Goal: Transaction & Acquisition: Purchase product/service

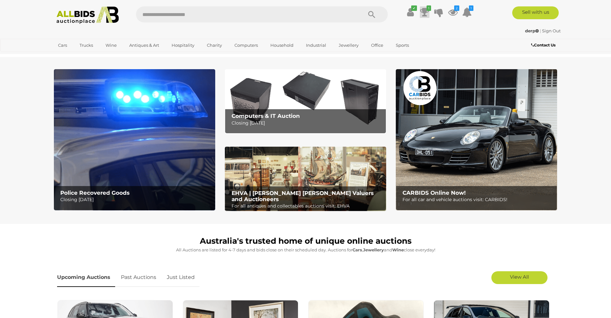
click at [427, 13] on icon at bounding box center [424, 12] width 9 height 12
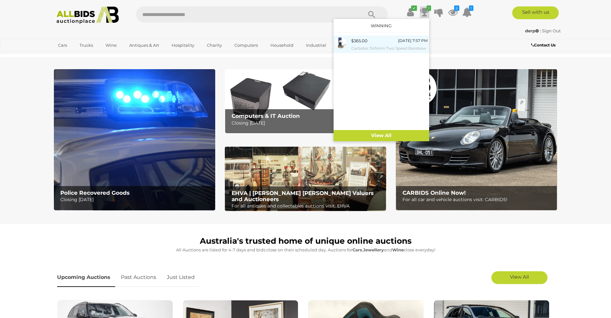
click at [376, 46] on small "Carbatec 345mm Two Speed Bandsaw" at bounding box center [389, 48] width 76 height 7
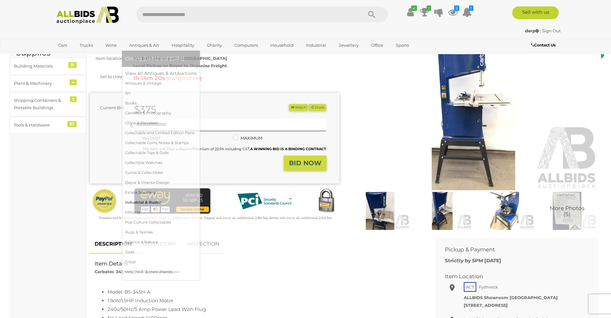
scroll to position [64, 0]
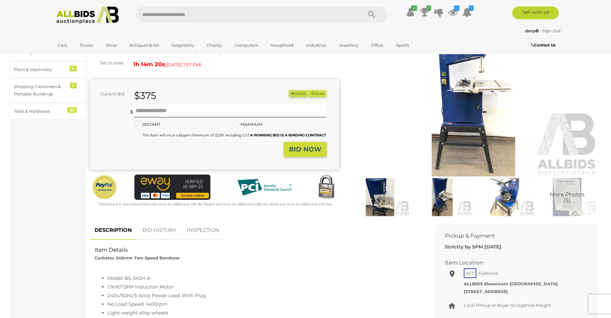
click at [165, 230] on link "BID HISTORY" at bounding box center [160, 230] width 44 height 19
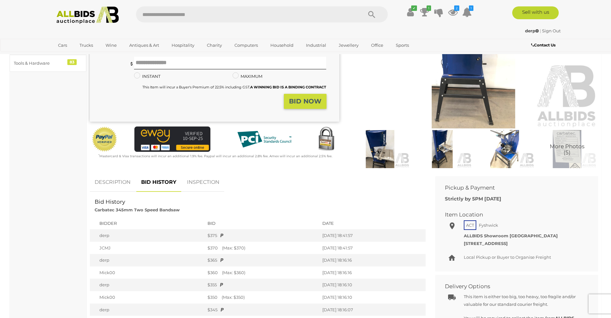
scroll to position [128, 0]
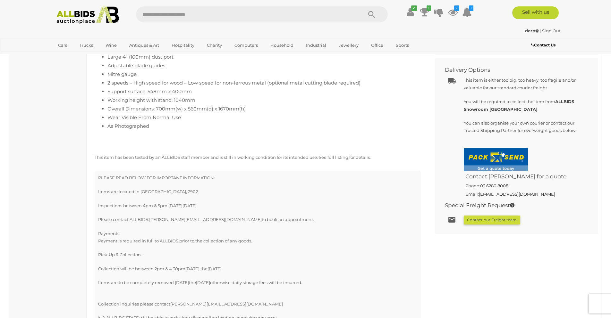
scroll to position [160, 0]
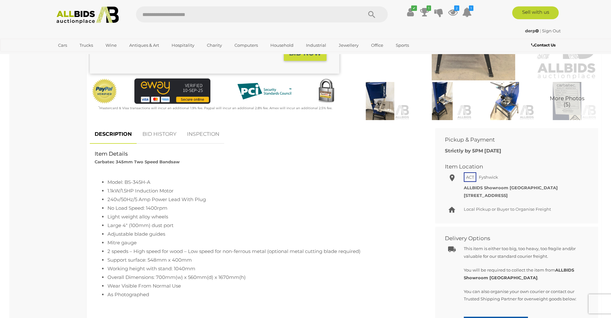
click at [161, 137] on link "BID HISTORY" at bounding box center [160, 134] width 44 height 19
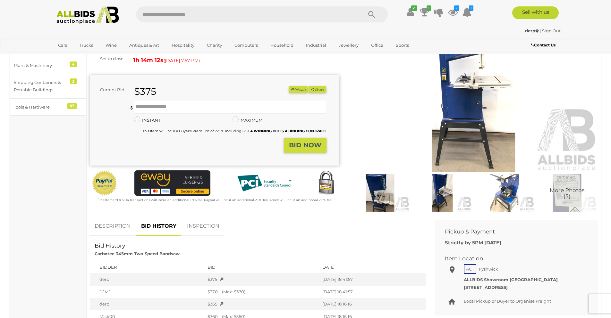
scroll to position [64, 0]
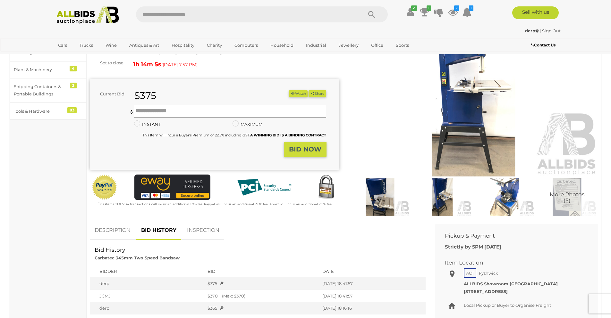
click at [470, 117] on img at bounding box center [473, 96] width 249 height 161
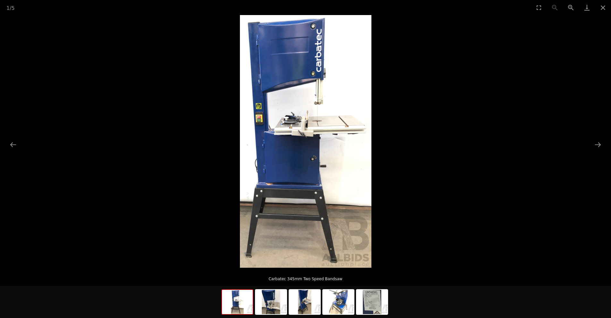
click at [323, 159] on img at bounding box center [305, 141] width 131 height 253
click at [309, 161] on img at bounding box center [305, 141] width 131 height 253
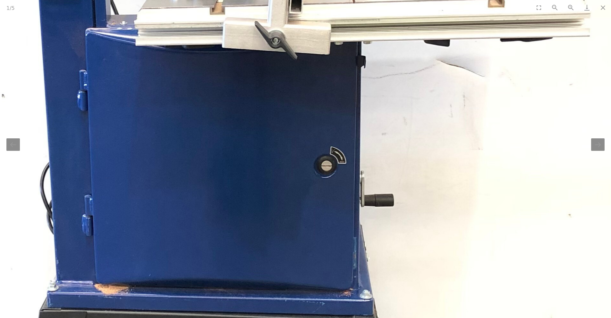
drag, startPoint x: 286, startPoint y: 214, endPoint x: 305, endPoint y: 123, distance: 92.9
click at [298, 132] on img at bounding box center [291, 78] width 651 height 1254
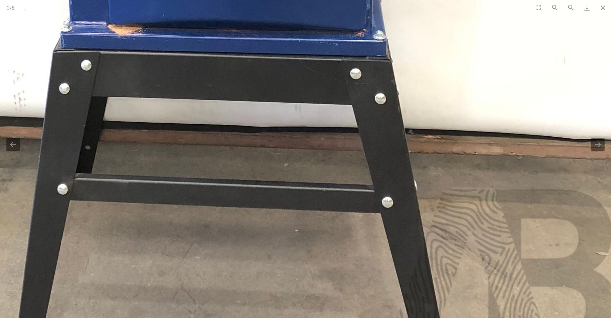
drag, startPoint x: 294, startPoint y: 113, endPoint x: 296, endPoint y: 84, distance: 28.9
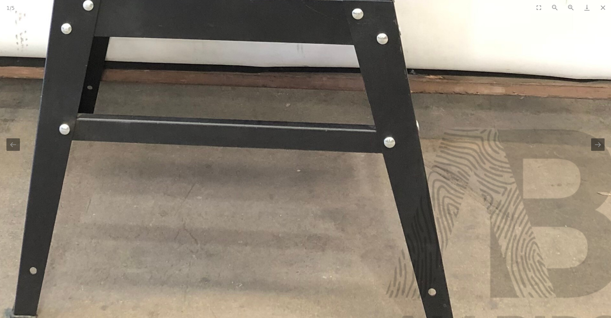
drag, startPoint x: 299, startPoint y: 88, endPoint x: 300, endPoint y: 49, distance: 39.1
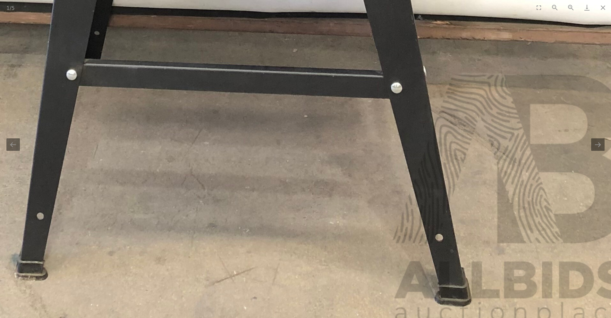
drag, startPoint x: 310, startPoint y: 72, endPoint x: 328, endPoint y: 138, distance: 67.8
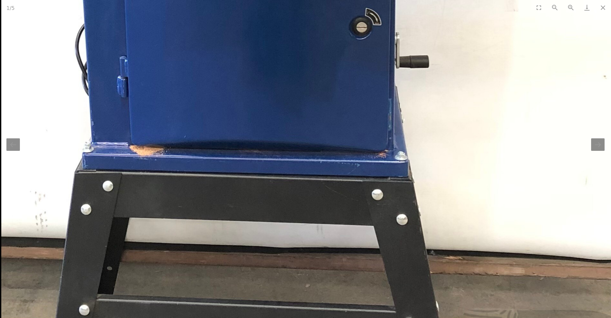
drag, startPoint x: 329, startPoint y: 107, endPoint x: 333, endPoint y: 192, distance: 85.4
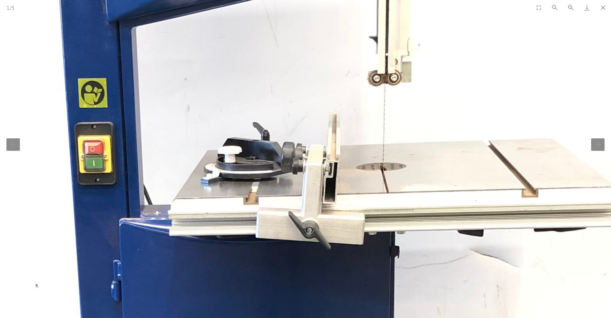
drag, startPoint x: 350, startPoint y: 118, endPoint x: 345, endPoint y: 136, distance: 18.6
click at [347, 134] on img at bounding box center [325, 268] width 651 height 1254
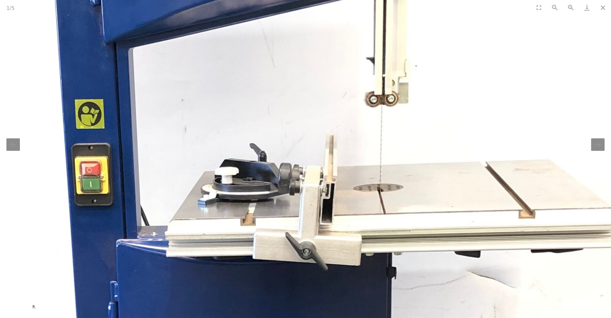
drag, startPoint x: 424, startPoint y: 128, endPoint x: 426, endPoint y: 136, distance: 7.5
click at [426, 136] on img at bounding box center [322, 289] width 651 height 1254
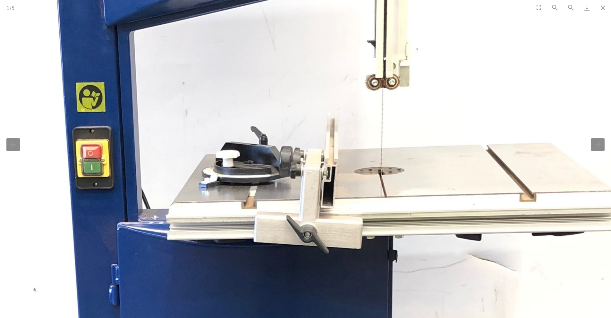
drag, startPoint x: 424, startPoint y: 153, endPoint x: 423, endPoint y: 128, distance: 25.3
click at [423, 128] on img at bounding box center [323, 272] width 651 height 1254
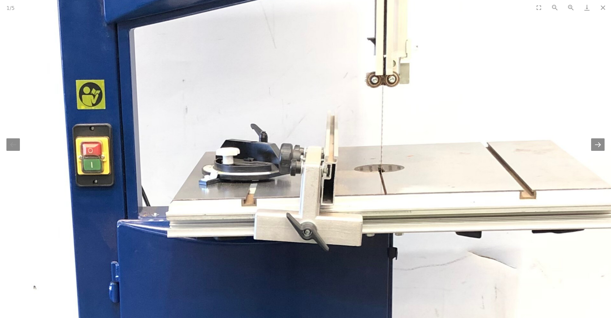
click at [601, 148] on button "Next slide" at bounding box center [597, 145] width 13 height 13
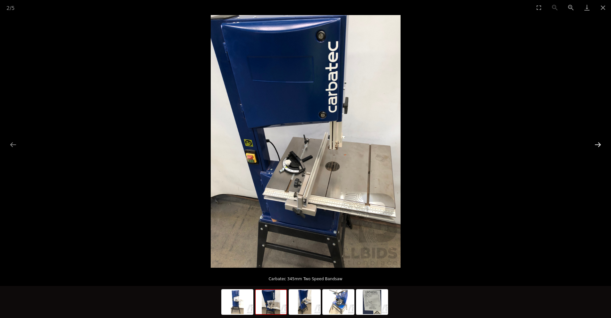
click at [600, 148] on button "Next slide" at bounding box center [597, 145] width 13 height 13
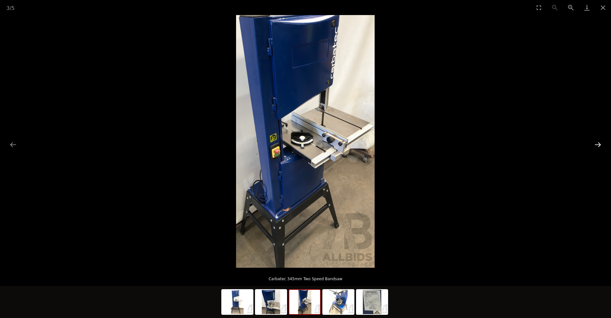
click at [600, 148] on button "Next slide" at bounding box center [597, 145] width 13 height 13
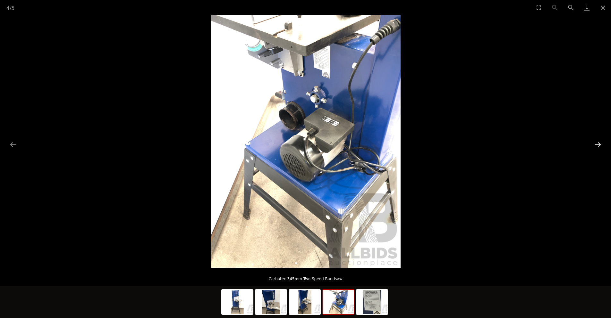
click at [600, 148] on button "Next slide" at bounding box center [597, 145] width 13 height 13
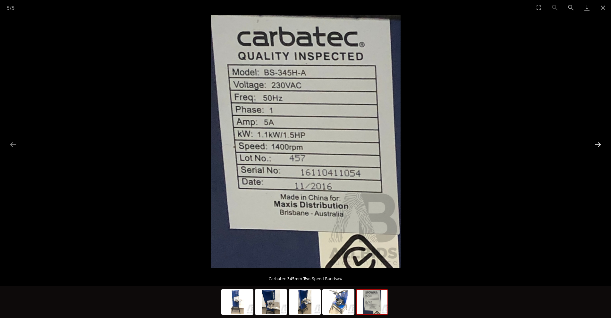
click at [600, 148] on button "Next slide" at bounding box center [597, 145] width 13 height 13
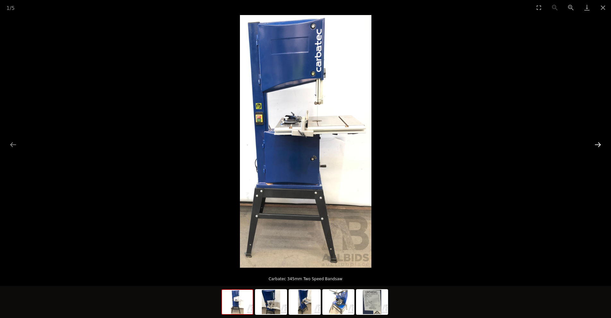
click at [600, 148] on button "Next slide" at bounding box center [597, 145] width 13 height 13
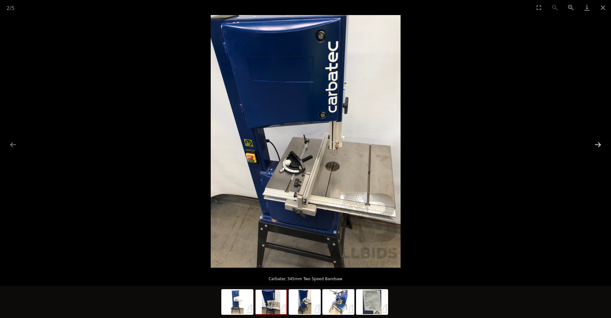
click at [599, 149] on button "Next slide" at bounding box center [597, 145] width 13 height 13
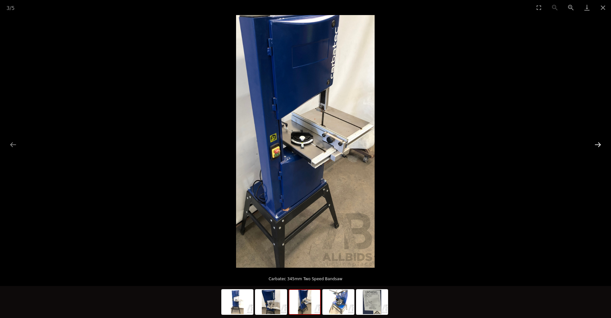
click at [599, 149] on button "Next slide" at bounding box center [597, 145] width 13 height 13
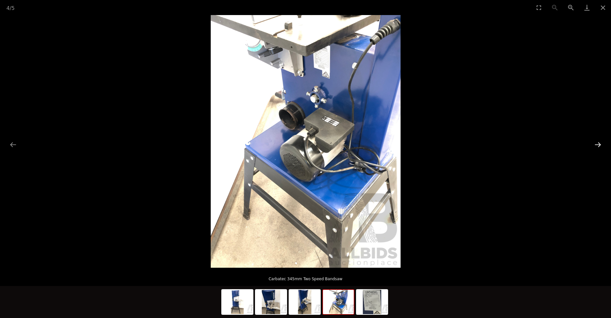
click at [599, 149] on button "Next slide" at bounding box center [597, 145] width 13 height 13
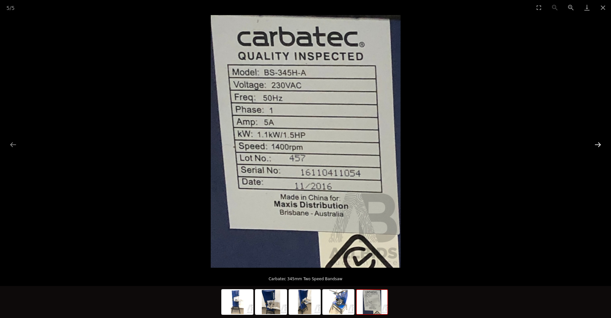
click at [599, 149] on button "Next slide" at bounding box center [597, 145] width 13 height 13
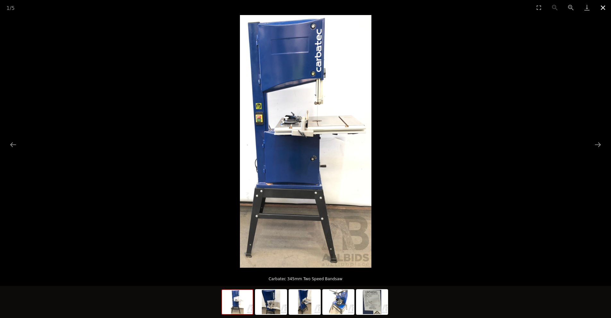
click at [604, 6] on button "Close gallery" at bounding box center [603, 7] width 16 height 15
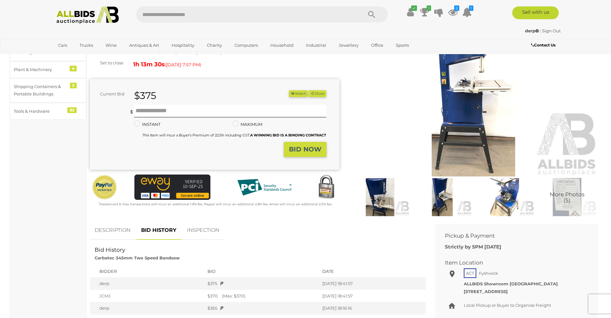
click at [475, 80] on img at bounding box center [473, 96] width 249 height 161
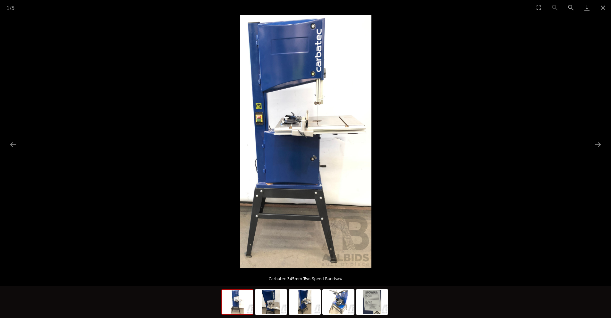
click at [311, 128] on img at bounding box center [305, 141] width 131 height 253
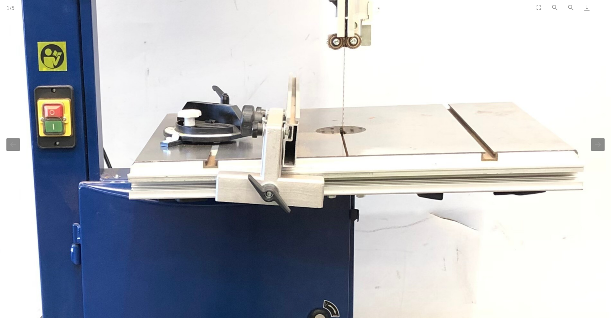
click at [599, 10] on button "Close gallery" at bounding box center [603, 7] width 16 height 15
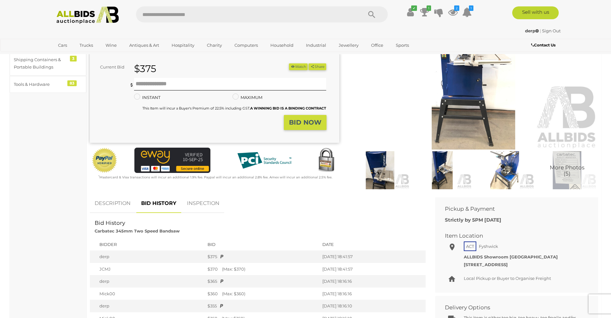
scroll to position [192, 0]
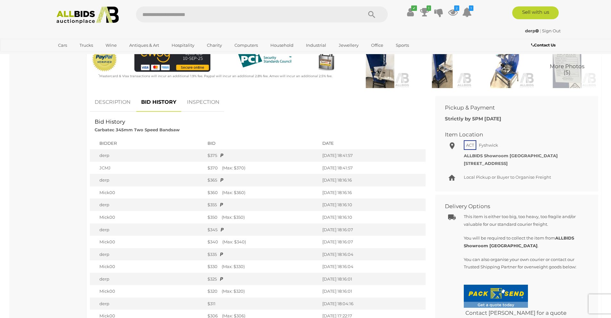
drag, startPoint x: 278, startPoint y: 132, endPoint x: 274, endPoint y: 131, distance: 4.3
click at [278, 132] on div "Bid History Carbatec 345mm Two Speed Bandsaw" at bounding box center [258, 126] width 336 height 16
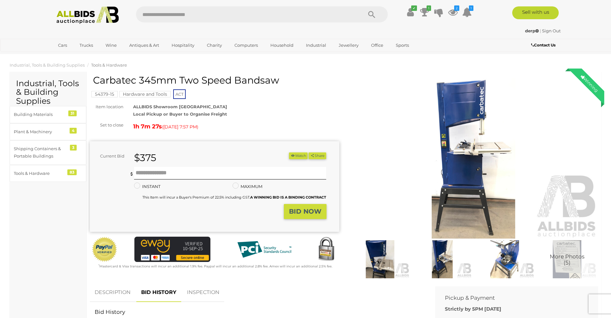
scroll to position [0, 0]
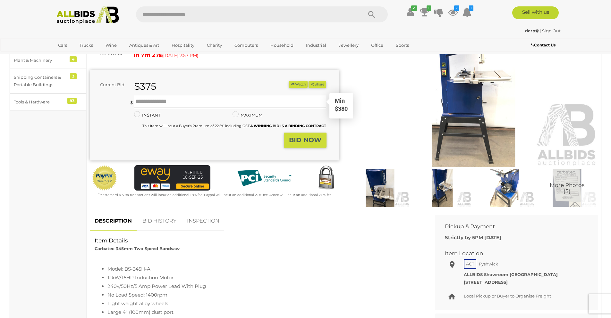
scroll to position [192, 0]
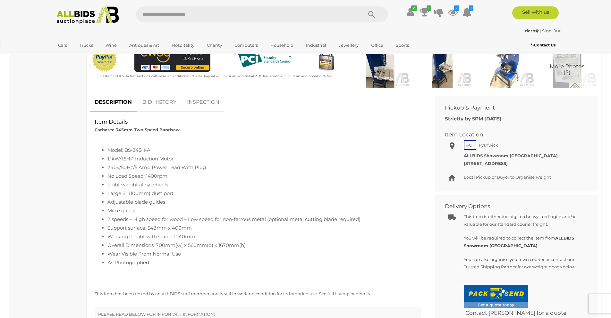
click at [163, 98] on link "BID HISTORY" at bounding box center [160, 102] width 44 height 19
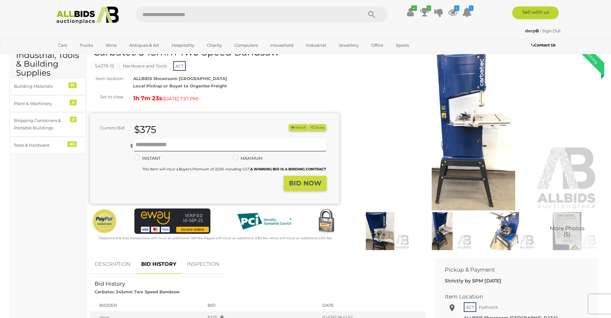
scroll to position [0, 0]
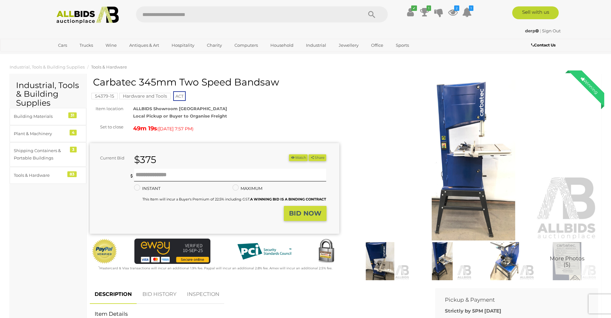
click at [313, 91] on div "Carbatec 345mm Two Speed Bandsaw" at bounding box center [215, 84] width 245 height 15
click at [357, 80] on img at bounding box center [473, 160] width 249 height 161
click at [235, 112] on div "ALLBIDS Showroom [GEOGRAPHIC_DATA] Local Pickup or Buyer to Organise Freight" at bounding box center [236, 112] width 216 height 15
click at [321, 108] on div "ALLBIDS Showroom [GEOGRAPHIC_DATA] Local Pickup or Buyer to Organise Freight" at bounding box center [236, 112] width 216 height 15
click at [452, 11] on icon at bounding box center [453, 12] width 10 height 12
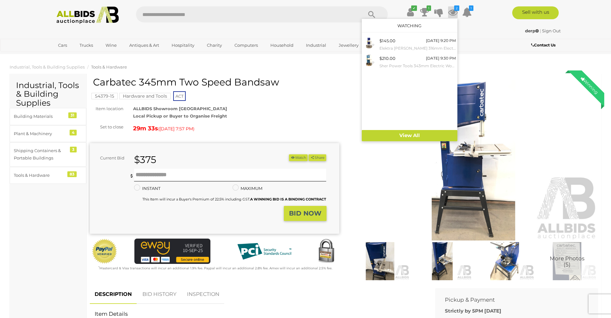
click at [308, 104] on div "Carbatec 345mm Two Speed Bandsaw 54379-15 Hardware and Tools ACT Item location )" at bounding box center [214, 174] width 249 height 195
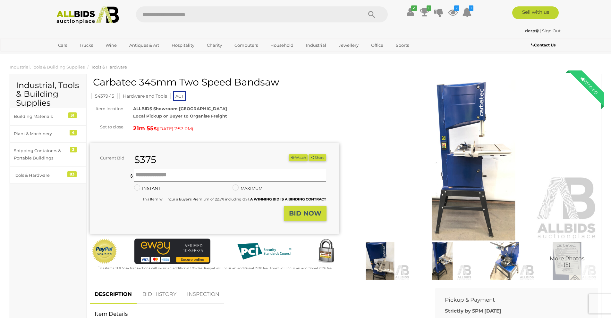
click at [310, 104] on div "Carbatec 345mm Two Speed Bandsaw 54379-15 Hardware and Tools ACT Item location )" at bounding box center [214, 174] width 249 height 195
click at [339, 110] on div "ALLBIDS Showroom Fyshwick Local Pickup or Buyer to Organise Freight" at bounding box center [236, 112] width 216 height 15
click at [328, 94] on div "54379-15 Hardware and Tools ACT" at bounding box center [214, 89] width 249 height 25
click at [155, 292] on link "BID HISTORY" at bounding box center [160, 294] width 44 height 19
click at [329, 99] on div "54379-15 Hardware and Tools ACT" at bounding box center [214, 89] width 249 height 25
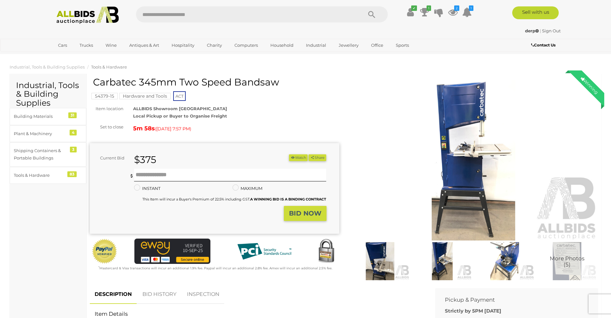
click at [254, 104] on div "Carbatec 345mm Two Speed Bandsaw 54379-15 Hardware and Tools ACT Item location )" at bounding box center [214, 174] width 249 height 195
click at [293, 159] on button "Watch" at bounding box center [298, 158] width 19 height 7
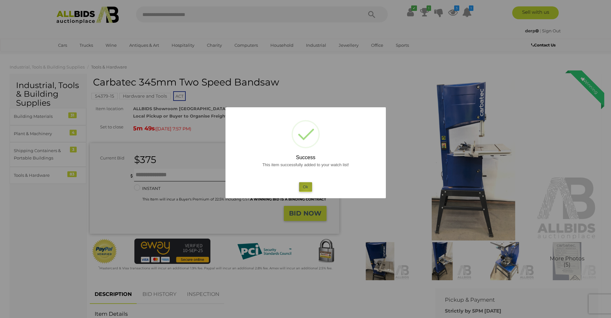
click at [306, 190] on button "Ok" at bounding box center [305, 186] width 13 height 9
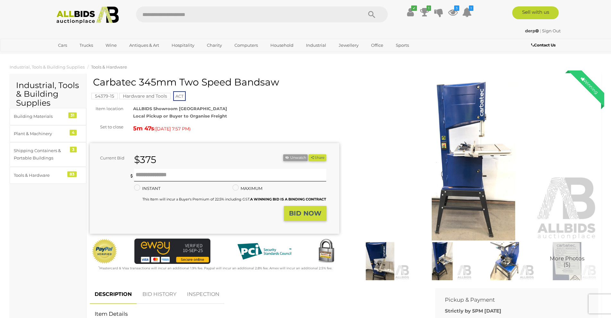
click at [313, 104] on div "Carbatec 345mm Two Speed Bandsaw 54379-15 Hardware and Tools ACT Item location )" at bounding box center [214, 174] width 249 height 195
click at [296, 97] on div "54379-15 Hardware and Tools ACT" at bounding box center [214, 89] width 249 height 25
click at [262, 108] on div "ALLBIDS Showroom [GEOGRAPHIC_DATA] Local Pickup or Buyer to Organise Freight" at bounding box center [236, 112] width 216 height 15
click at [261, 113] on div "ALLBIDS Showroom [GEOGRAPHIC_DATA] Local Pickup or Buyer to Organise Freight" at bounding box center [236, 112] width 216 height 15
click at [258, 111] on div "Carbatec 345mm Two Speed Bandsaw 54379-15 Hardware and Tools ACT Item location )" at bounding box center [214, 174] width 249 height 195
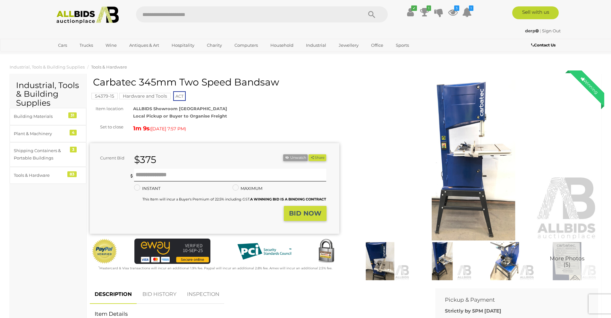
click at [276, 114] on div "ALLBIDS Showroom Fyshwick Local Pickup or Buyer to Organise Freight" at bounding box center [236, 112] width 216 height 15
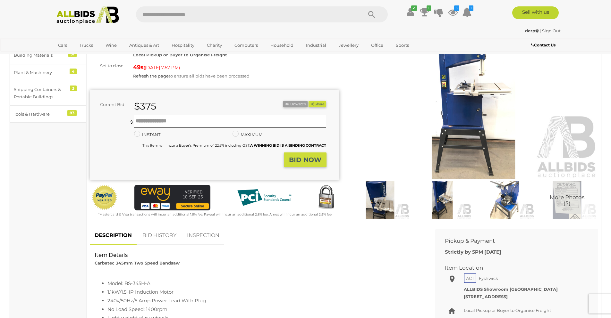
scroll to position [64, 0]
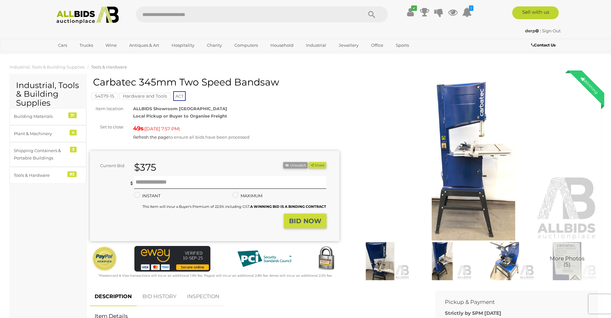
scroll to position [64, 0]
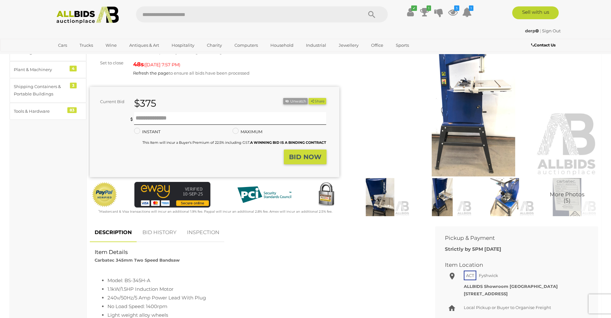
click at [157, 233] on link "BID HISTORY" at bounding box center [160, 232] width 44 height 19
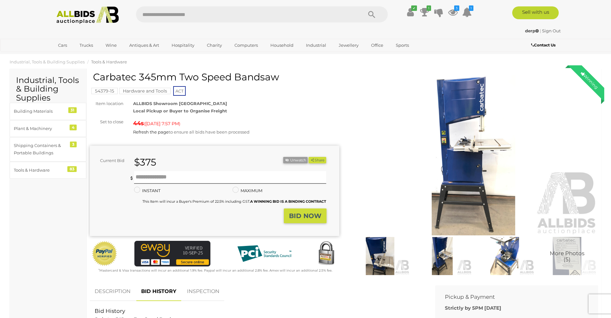
scroll to position [0, 0]
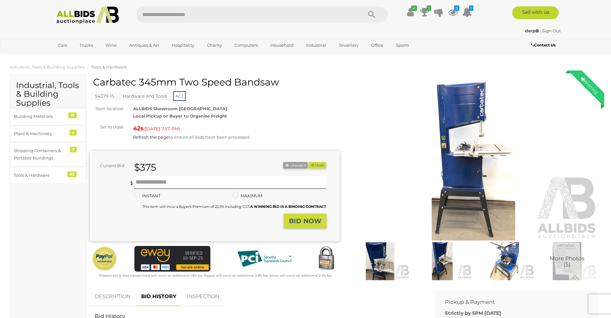
click at [299, 90] on div "Carbatec 345mm Two Speed Bandsaw" at bounding box center [215, 84] width 245 height 15
click at [274, 136] on div "Refresh the page to ensure all bids have been processed" at bounding box center [236, 137] width 206 height 7
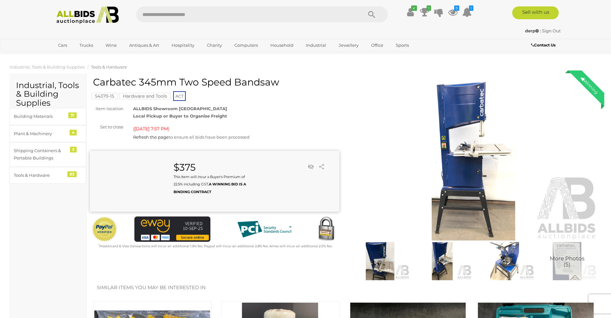
click at [269, 124] on div "( Today 7:57 PM )" at bounding box center [236, 128] width 206 height 10
click at [421, 12] on icon at bounding box center [424, 12] width 9 height 12
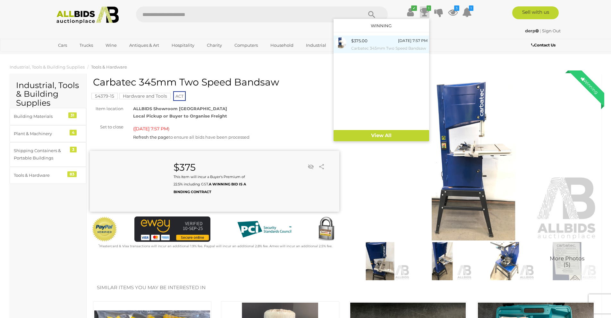
click at [372, 41] on div "$375.00 [DATE] 7:57 PM Carbatec 345mm Two Speed Bandsaw" at bounding box center [389, 44] width 76 height 14
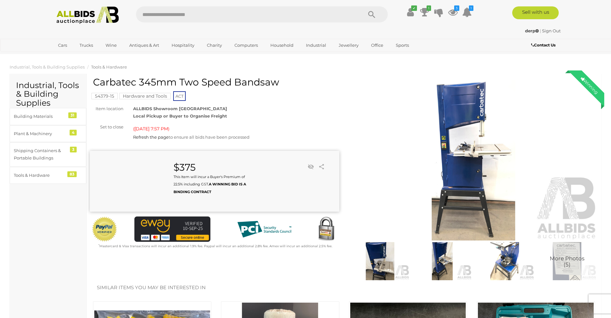
click at [335, 110] on div "ALLBIDS Showroom [GEOGRAPHIC_DATA] Local Pickup or Buyer to Organise Freight" at bounding box center [236, 112] width 216 height 15
click at [411, 11] on icon at bounding box center [410, 12] width 7 height 12
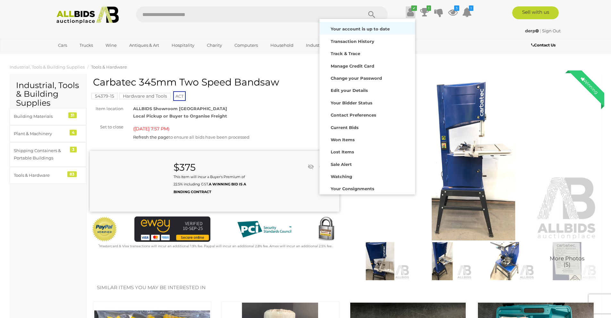
click at [390, 25] on div "Your account is up to date" at bounding box center [367, 28] width 92 height 9
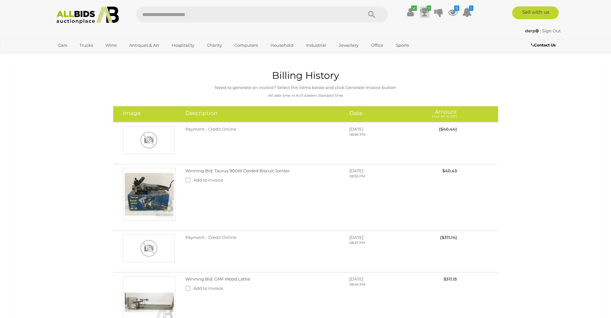
click at [425, 12] on icon at bounding box center [424, 12] width 9 height 12
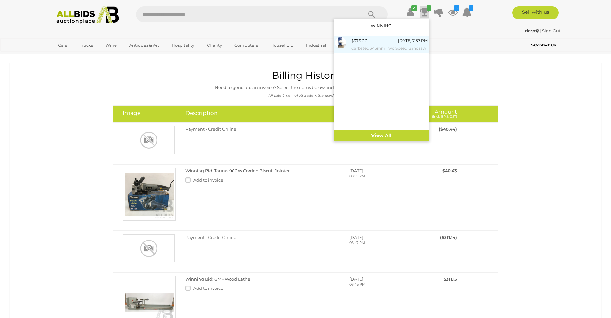
click at [374, 44] on div "$375.00 Today 7:57 PM Carbatec 345mm Two Speed Bandsaw" at bounding box center [389, 44] width 76 height 14
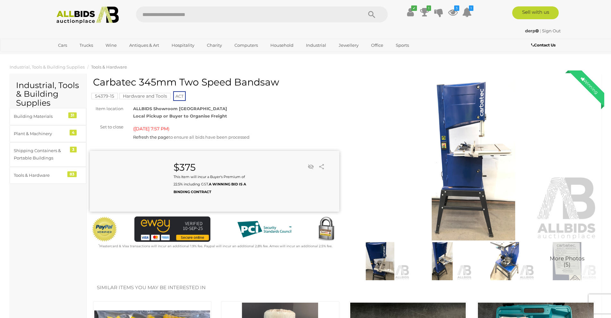
click at [303, 97] on div "54379-15 Hardware and Tools ACT" at bounding box center [214, 89] width 249 height 25
click at [322, 95] on div "54379-15 Hardware and Tools ACT" at bounding box center [214, 89] width 249 height 25
click at [423, 16] on icon at bounding box center [424, 12] width 9 height 12
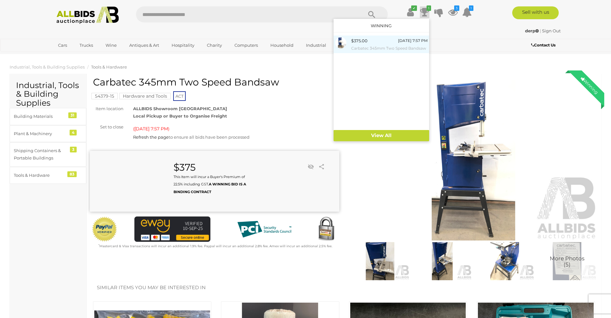
click at [383, 42] on div "$375.00 Today 7:57 PM Carbatec 345mm Two Speed Bandsaw" at bounding box center [389, 44] width 76 height 14
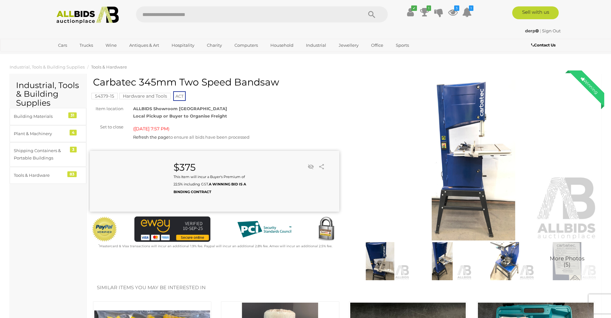
click at [320, 98] on div "54379-15 Hardware and Tools ACT" at bounding box center [214, 89] width 249 height 25
click at [424, 10] on icon at bounding box center [424, 12] width 9 height 12
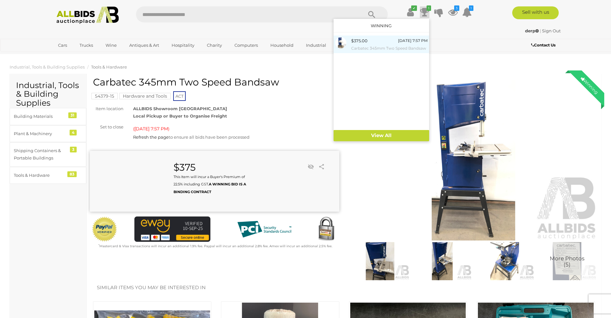
click at [381, 44] on div "$375.00 [DATE] 7:57 PM Carbatec 345mm Two Speed Bandsaw" at bounding box center [389, 44] width 76 height 14
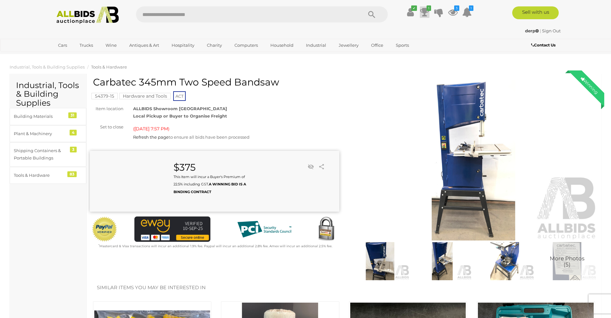
click at [423, 13] on icon at bounding box center [424, 12] width 9 height 12
click at [376, 135] on link "View All" at bounding box center [381, 135] width 96 height 11
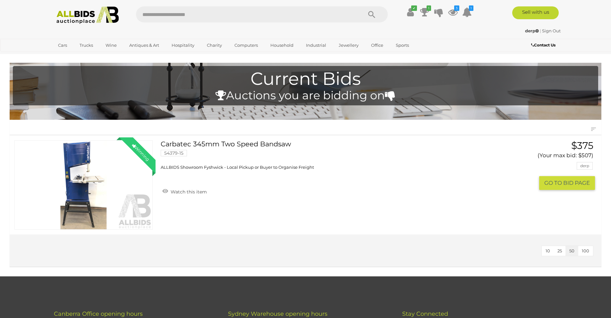
click at [123, 175] on link "Winning Outbid" at bounding box center [83, 184] width 138 height 89
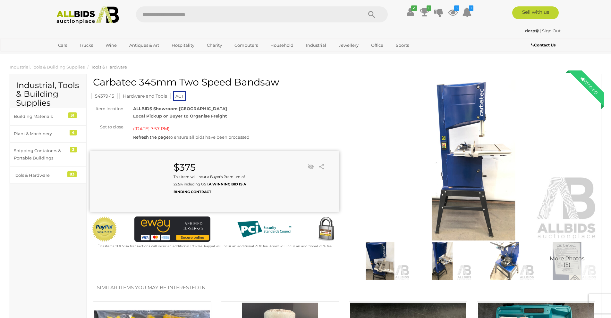
click at [309, 114] on div "ALLBIDS Showroom [GEOGRAPHIC_DATA] Local Pickup or Buyer to Organise Freight" at bounding box center [236, 112] width 216 height 15
click at [425, 11] on icon at bounding box center [424, 12] width 9 height 12
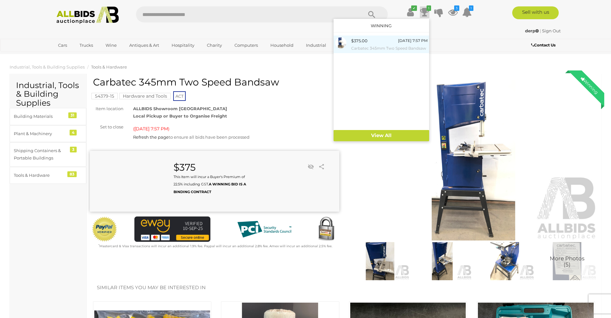
click at [384, 43] on div "$375.00 [DATE] 7:57 PM Carbatec 345mm Two Speed Bandsaw" at bounding box center [389, 44] width 76 height 14
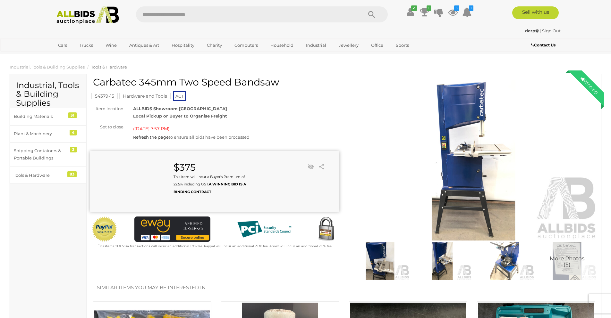
click at [321, 110] on div "ALLBIDS Showroom [GEOGRAPHIC_DATA] Local Pickup or Buyer to Organise Freight" at bounding box center [236, 112] width 216 height 15
click at [322, 103] on div "Carbatec 345mm Two Speed Bandsaw 54379-15 Hardware and Tools ACT Item location )" at bounding box center [214, 163] width 249 height 173
click at [332, 93] on div "54379-15 Hardware and Tools ACT" at bounding box center [214, 89] width 249 height 25
click at [302, 92] on div "54379-15 Hardware and Tools ACT" at bounding box center [214, 89] width 249 height 25
click at [323, 88] on div "Carbatec 345mm Two Speed Bandsaw" at bounding box center [215, 84] width 245 height 15
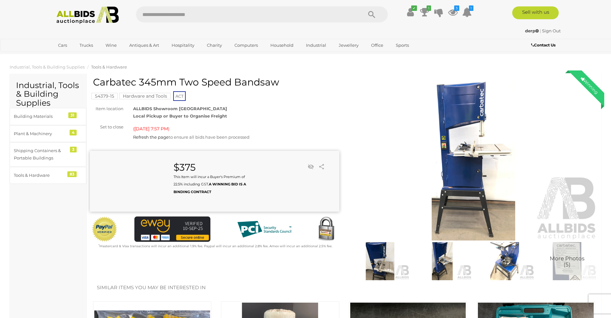
click at [478, 38] on div "derp | Sign Out derp | Sign Out" at bounding box center [305, 32] width 513 height 13
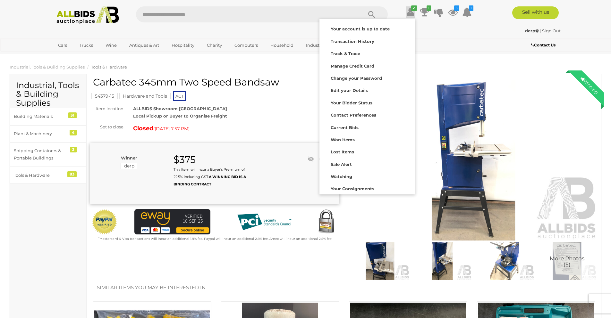
click at [410, 12] on icon at bounding box center [410, 12] width 7 height 12
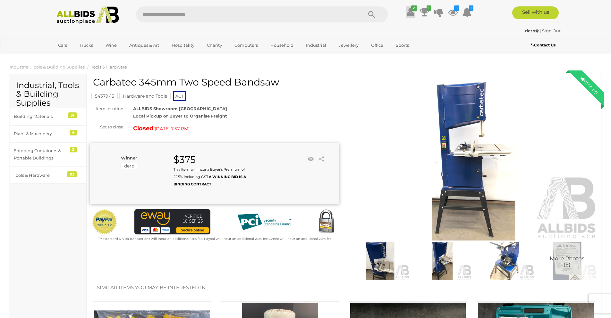
click at [410, 11] on icon at bounding box center [410, 12] width 7 height 12
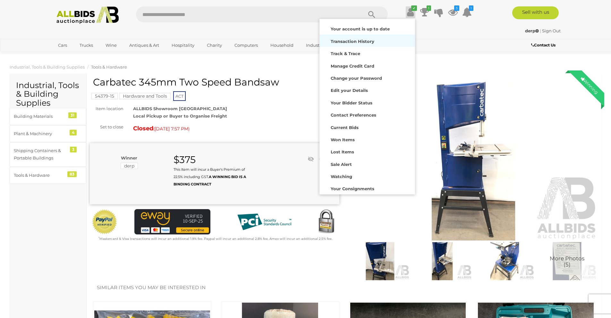
click at [367, 41] on strong "Transaction History" at bounding box center [353, 41] width 44 height 5
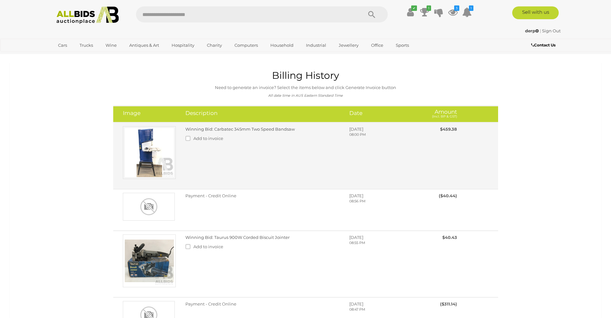
click at [251, 133] on div "Winning Bid: Carbatec 345mm Two Speed Bandsaw Add to invoice" at bounding box center [263, 135] width 164 height 18
click at [243, 128] on link "Winning Bid: Carbatec 345mm Two Speed Bandsaw" at bounding box center [239, 129] width 109 height 5
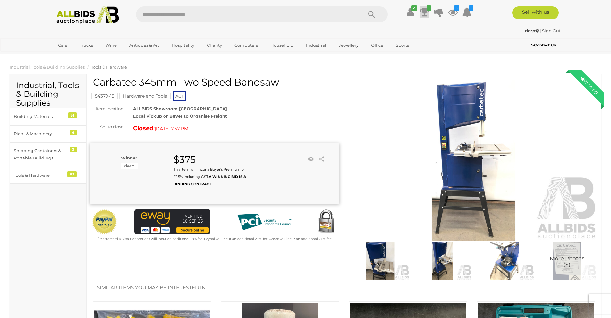
click at [425, 12] on icon at bounding box center [424, 12] width 9 height 12
click at [408, 6] on div "✔ Track & Trace 1 3" at bounding box center [305, 13] width 611 height 26
click at [410, 11] on icon at bounding box center [410, 12] width 7 height 12
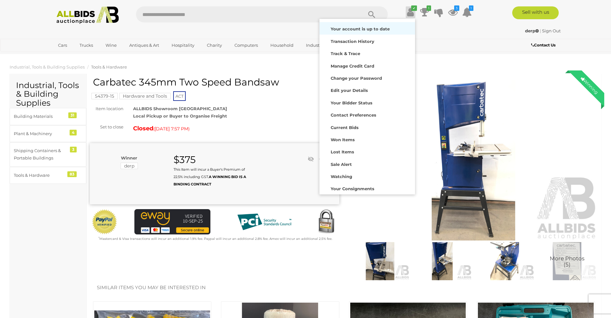
click at [363, 29] on strong "Your account is up to date" at bounding box center [360, 28] width 59 height 5
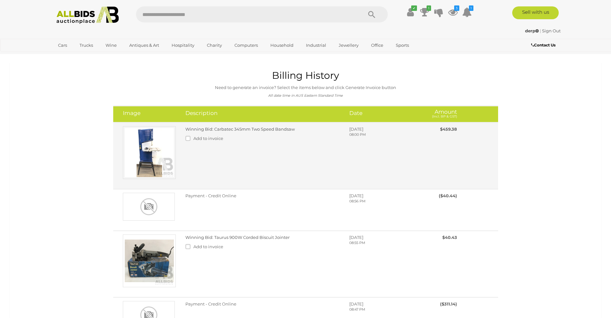
click at [441, 140] on div "Winning Bid: Carbatec 345mm Two Speed Bandsaw Add to invoice [DATE] 08:00 PM" at bounding box center [321, 135] width 281 height 18
click at [193, 137] on span "Add to invoice" at bounding box center [208, 138] width 30 height 5
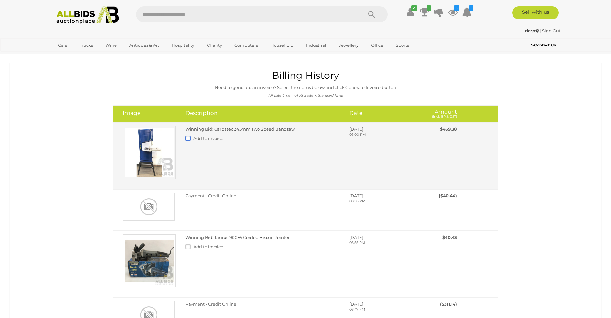
click at [187, 139] on label at bounding box center [189, 138] width 8 height 5
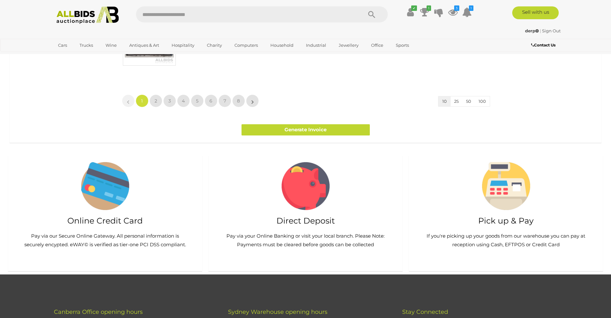
scroll to position [608, 0]
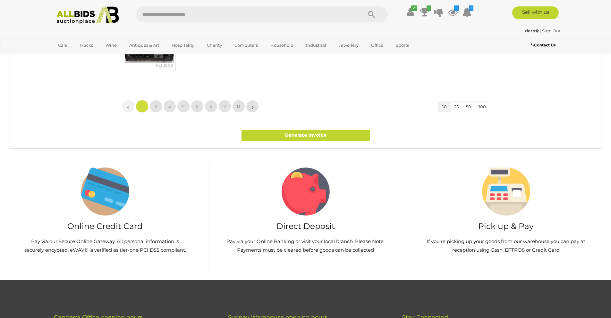
drag, startPoint x: 543, startPoint y: 154, endPoint x: 525, endPoint y: 96, distance: 60.7
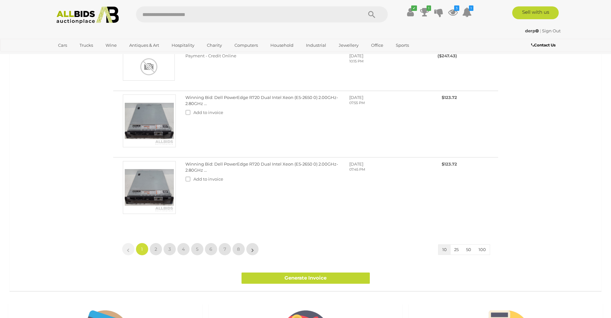
scroll to position [0, 0]
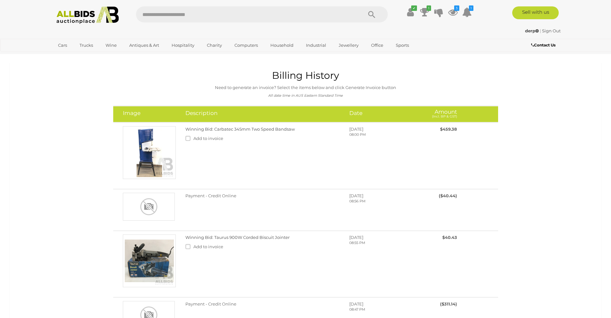
drag, startPoint x: 547, startPoint y: 142, endPoint x: 425, endPoint y: 74, distance: 139.4
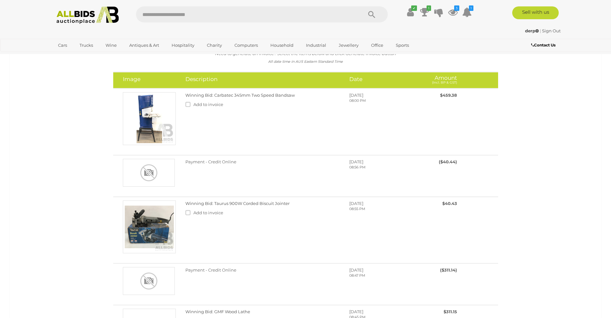
scroll to position [32, 0]
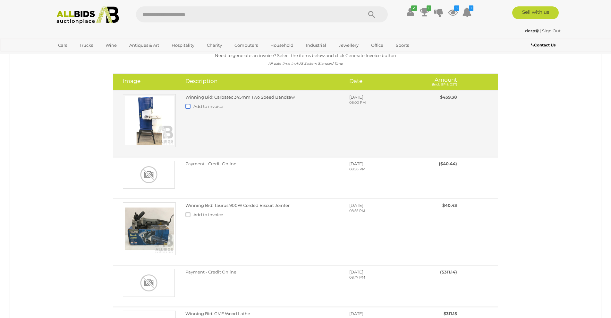
click at [187, 107] on label at bounding box center [189, 106] width 8 height 5
click at [244, 103] on div "Winning Bid: Carbatec 345mm Two Speed Bandsaw Add to invoice" at bounding box center [263, 103] width 164 height 18
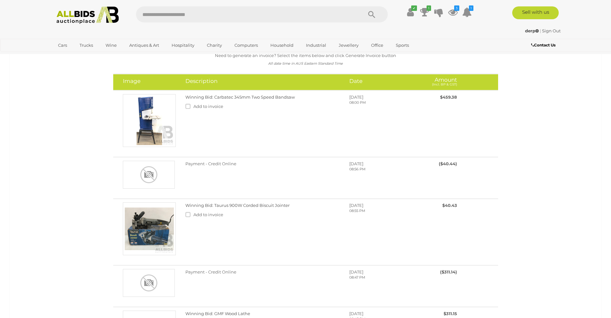
click at [212, 12] on input "text" at bounding box center [246, 14] width 220 height 16
type input "*****"
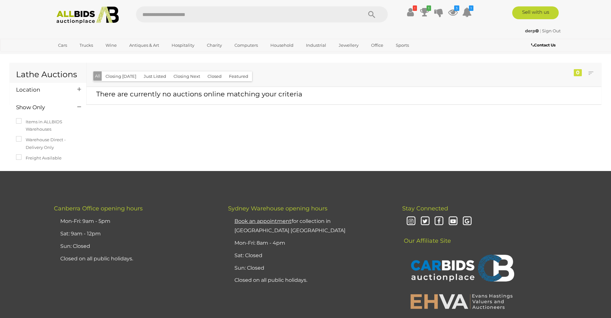
drag, startPoint x: 193, startPoint y: 13, endPoint x: 187, endPoint y: 16, distance: 7.0
click at [193, 13] on input "text" at bounding box center [246, 14] width 220 height 16
click at [407, 14] on icon at bounding box center [410, 12] width 7 height 12
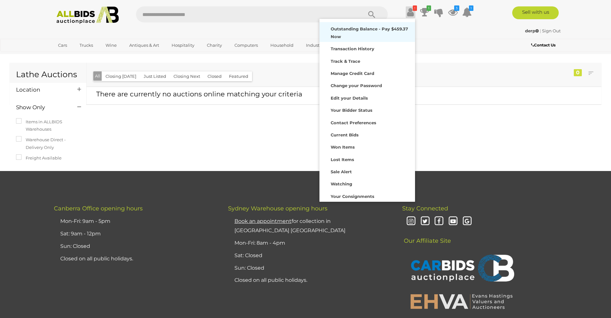
click at [379, 32] on div "Outstanding Balance - Pay $459.37 Now" at bounding box center [367, 32] width 92 height 17
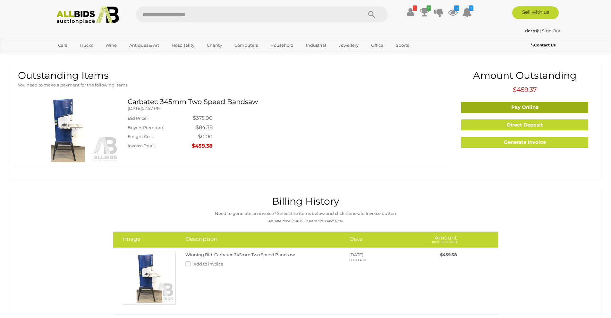
click at [512, 108] on link "Pay Online" at bounding box center [524, 107] width 127 height 11
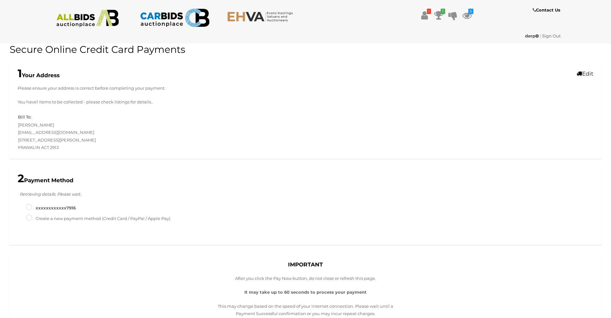
click at [48, 208] on label "xxxxxxxxxxxx7916" at bounding box center [51, 208] width 50 height 7
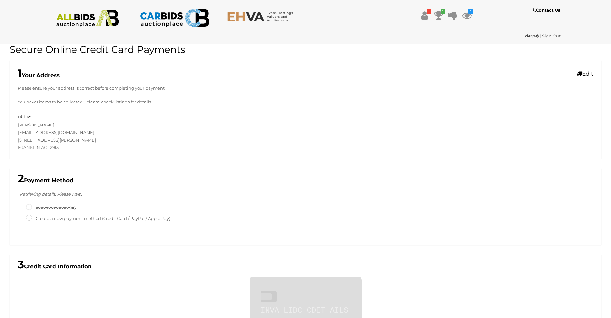
type input "**********"
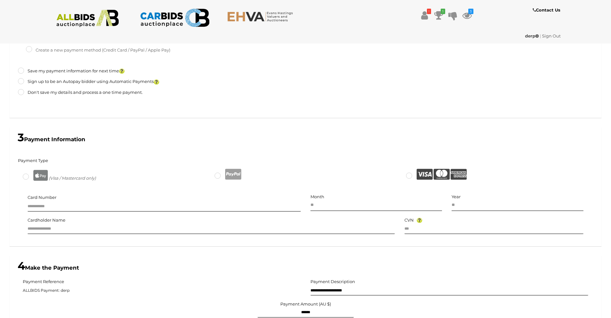
click at [210, 178] on div at bounding box center [306, 175] width 192 height 21
type input "******"
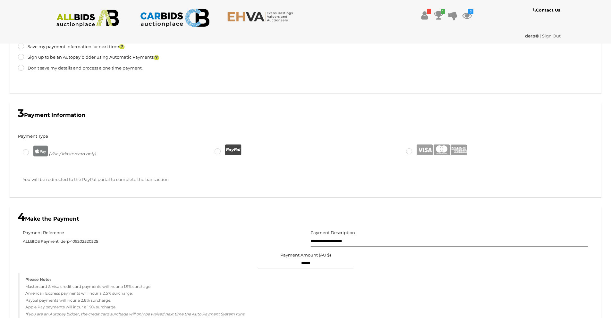
scroll to position [192, 0]
click at [348, 20] on ul "! Outstanding Balance - Pay $459.37 Now Track & Trace" at bounding box center [389, 16] width 169 height 12
click at [86, 22] on img at bounding box center [88, 19] width 70 height 18
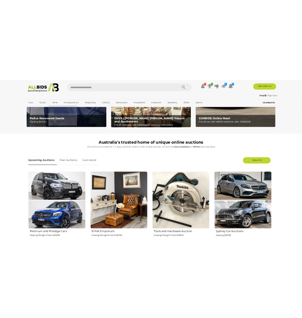
scroll to position [160, 0]
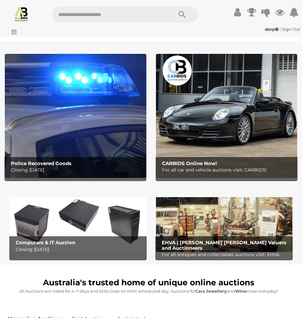
scroll to position [160, 0]
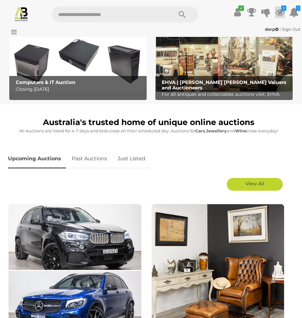
click at [281, 13] on icon at bounding box center [280, 12] width 10 height 12
